Goal: Information Seeking & Learning: Learn about a topic

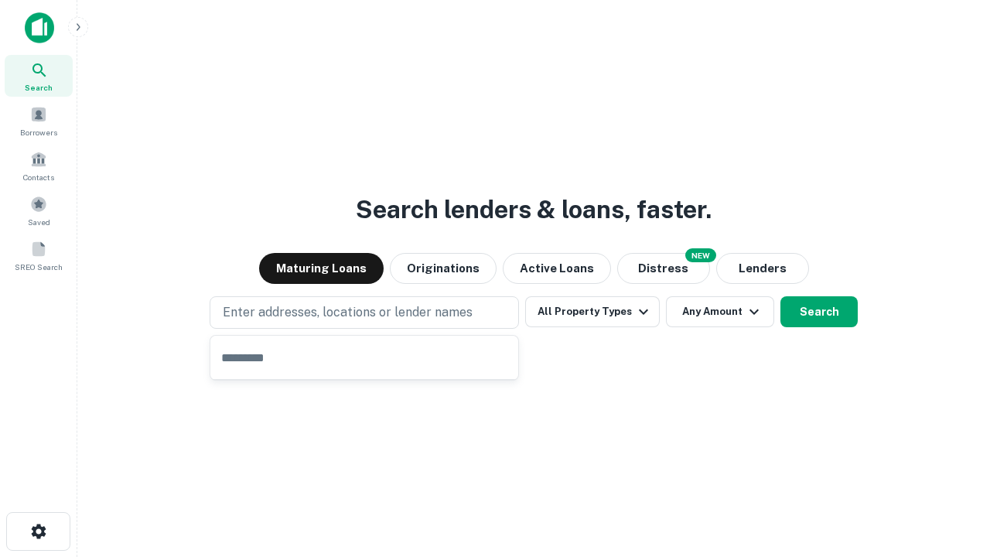
type input "**********"
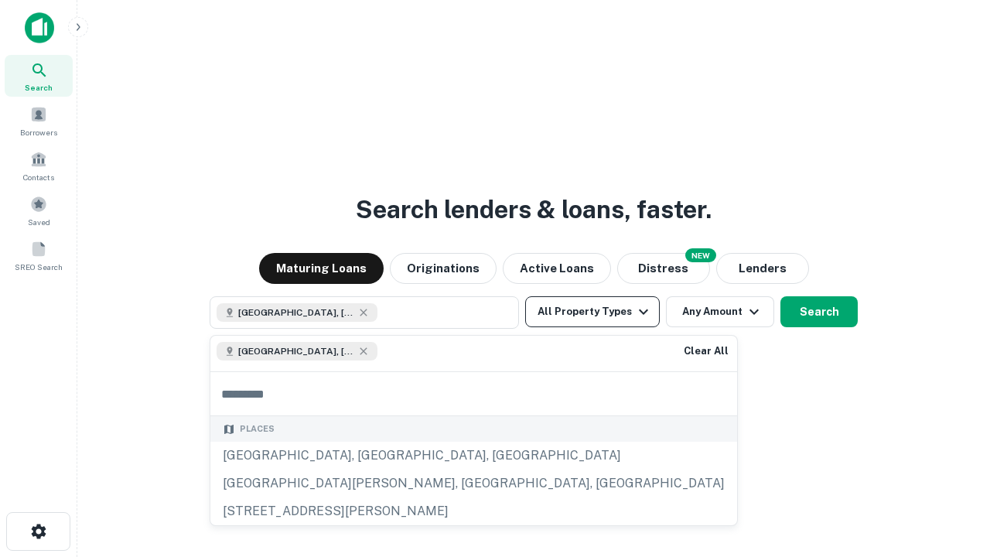
click at [593, 312] on button "All Property Types" at bounding box center [592, 311] width 135 height 31
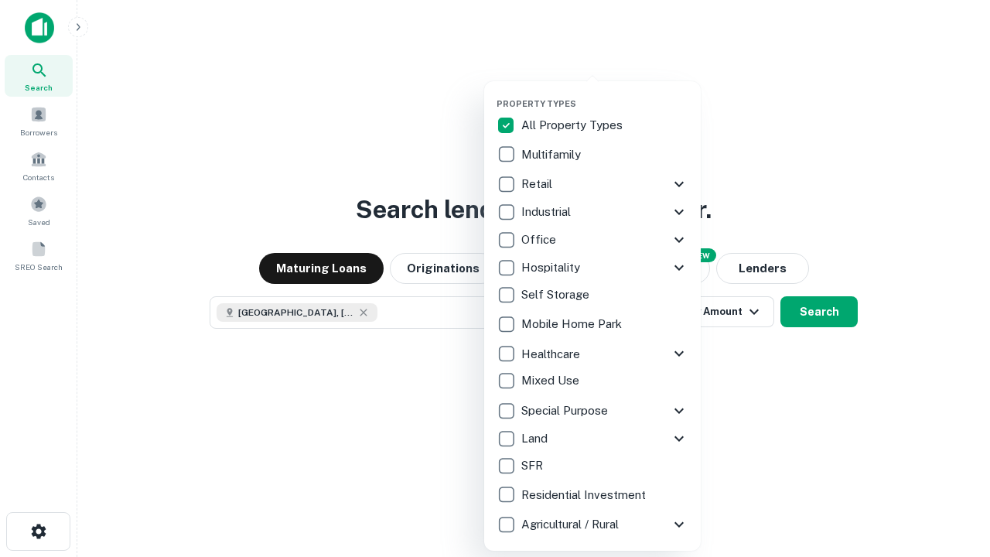
click at [605, 94] on button "button" at bounding box center [605, 94] width 217 height 1
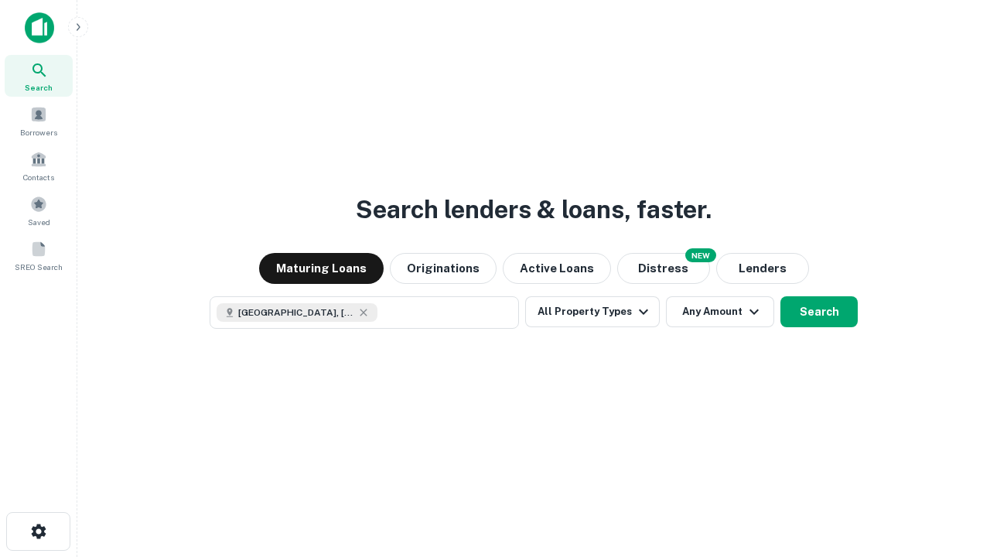
scroll to position [25, 0]
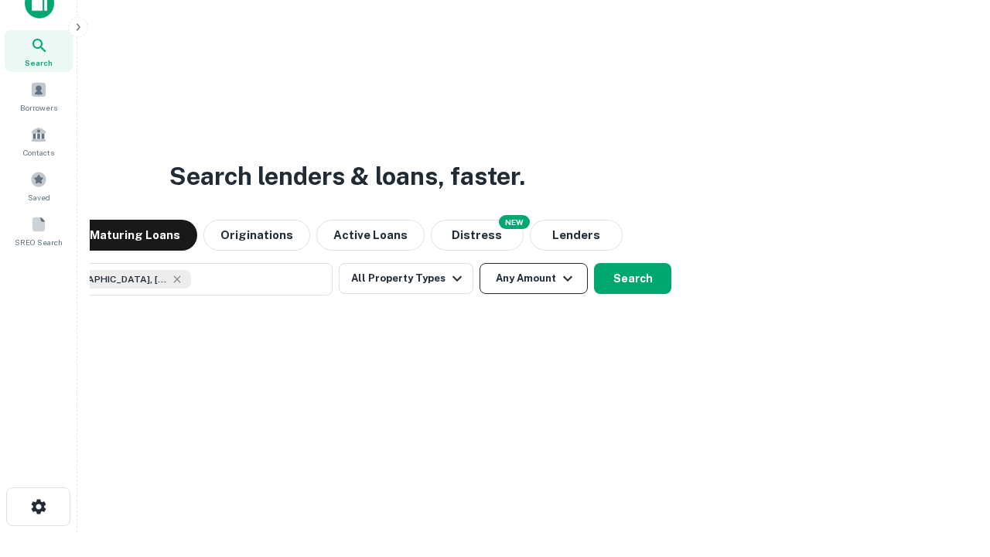
click at [480, 263] on button "Any Amount" at bounding box center [534, 278] width 108 height 31
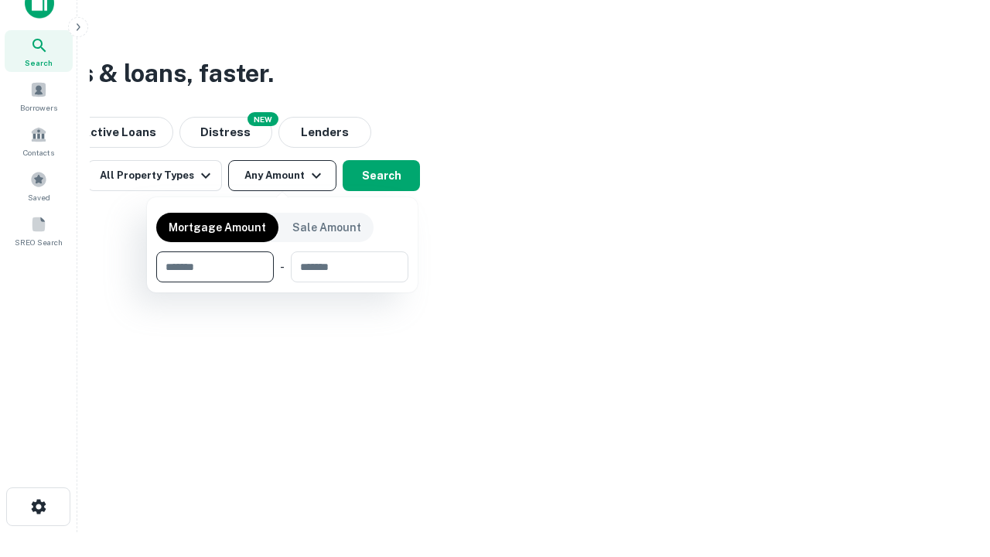
type input "*******"
click at [282, 282] on button "button" at bounding box center [282, 282] width 252 height 1
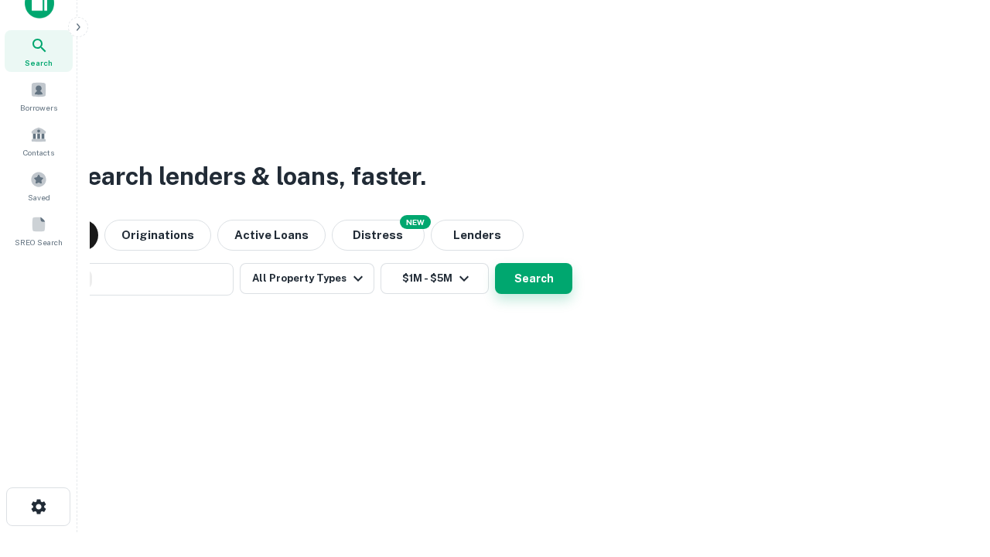
click at [495, 263] on button "Search" at bounding box center [533, 278] width 77 height 31
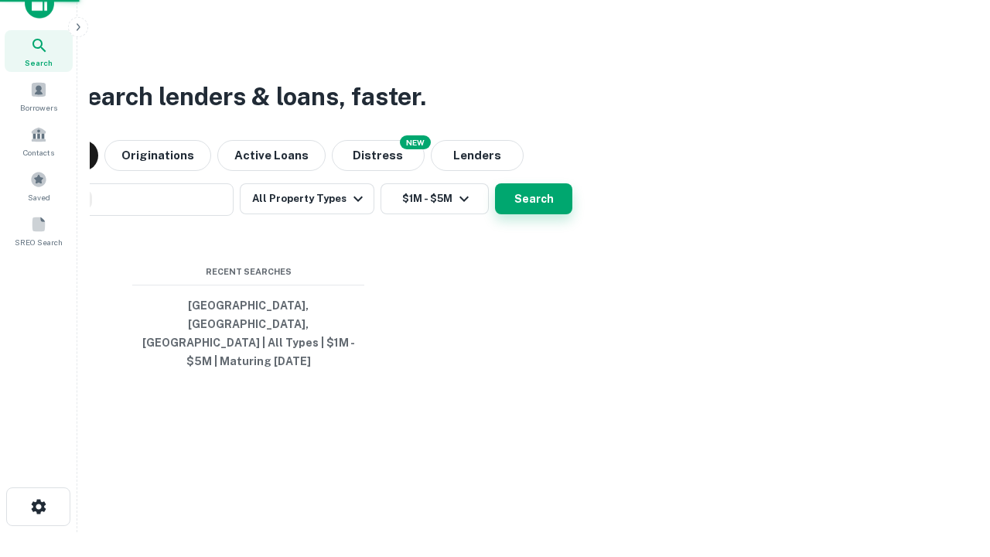
scroll to position [50, 438]
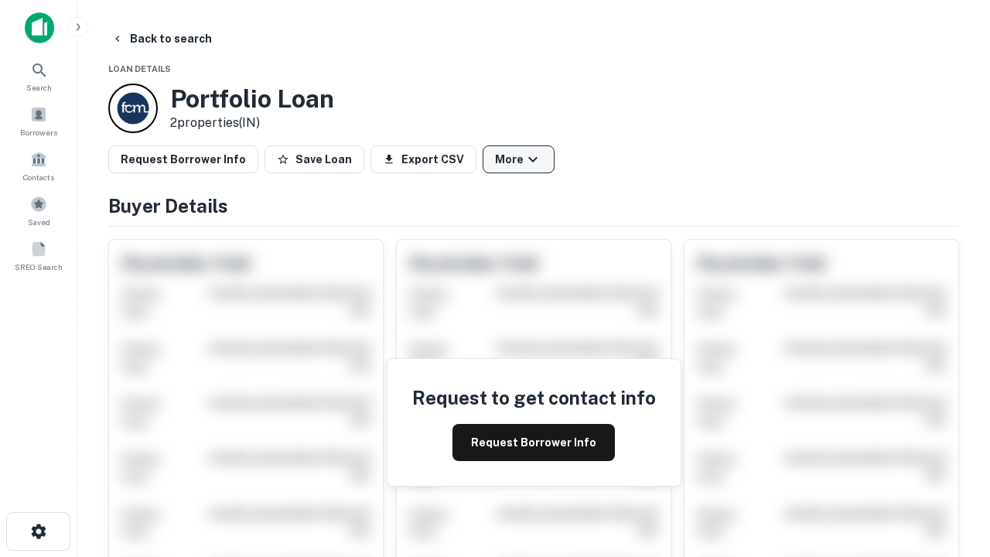
click at [518, 159] on button "More" at bounding box center [519, 159] width 72 height 28
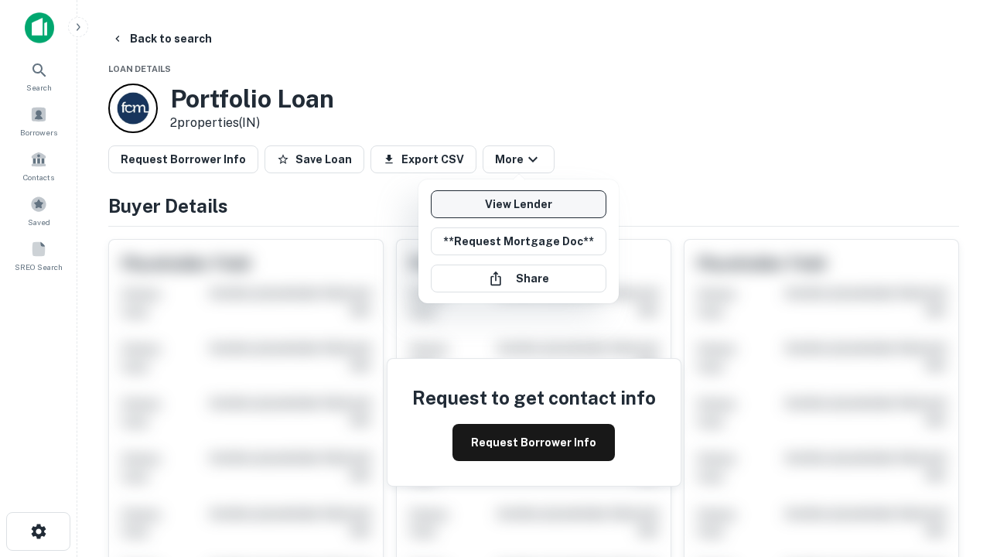
click at [518, 204] on link "View Lender" at bounding box center [519, 204] width 176 height 28
